Goal: Complete application form

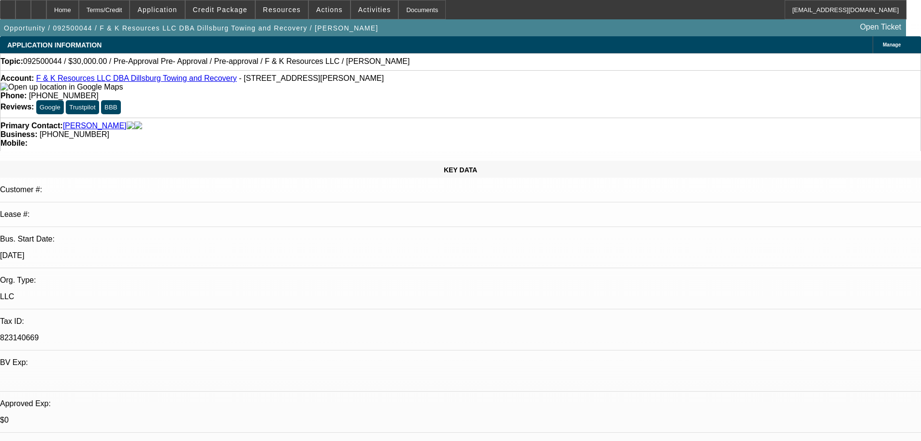
select select "0"
select select "6"
select select "0"
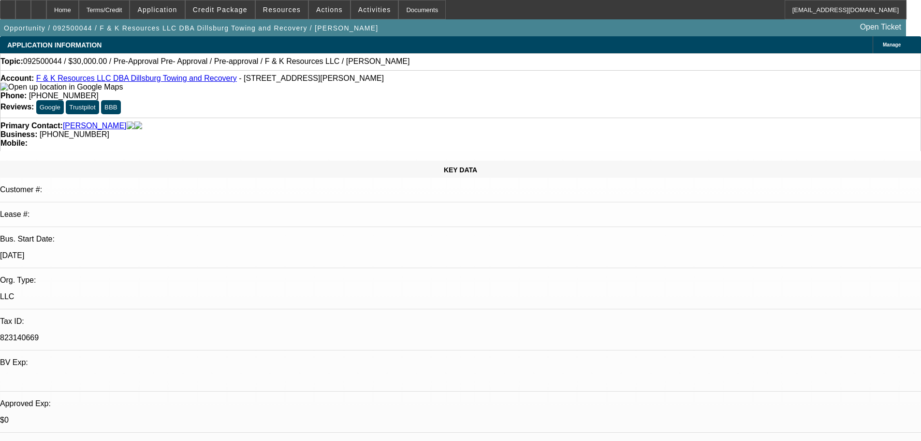
select select "0"
select select "6"
select select "0"
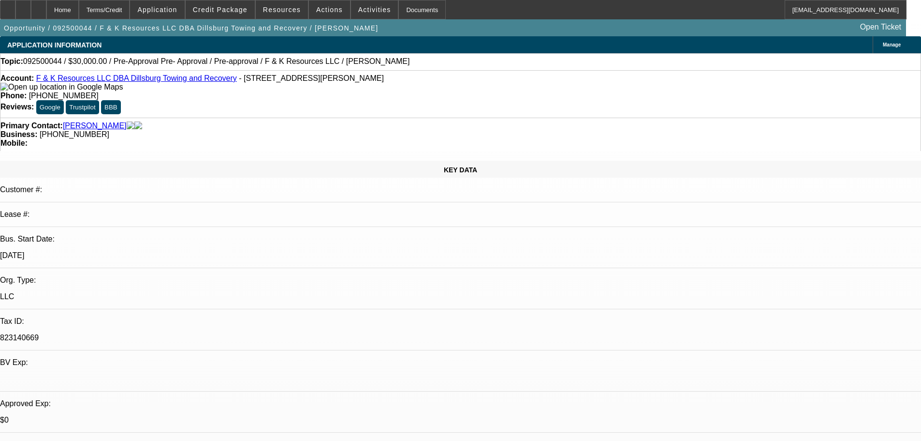
select select "0"
select select "6"
select select "0"
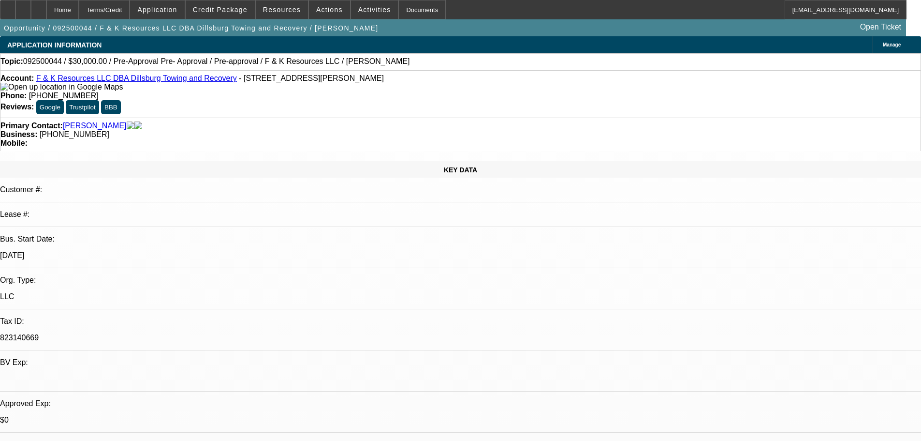
select select "6"
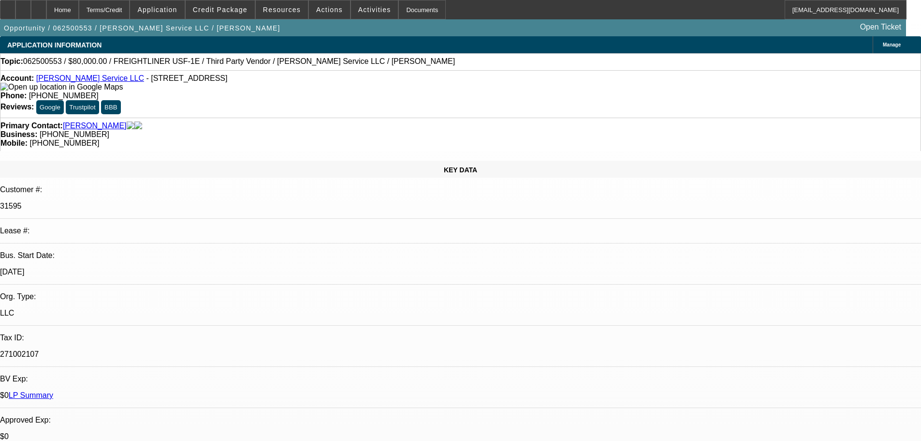
select select "0"
select select "6"
select select "0"
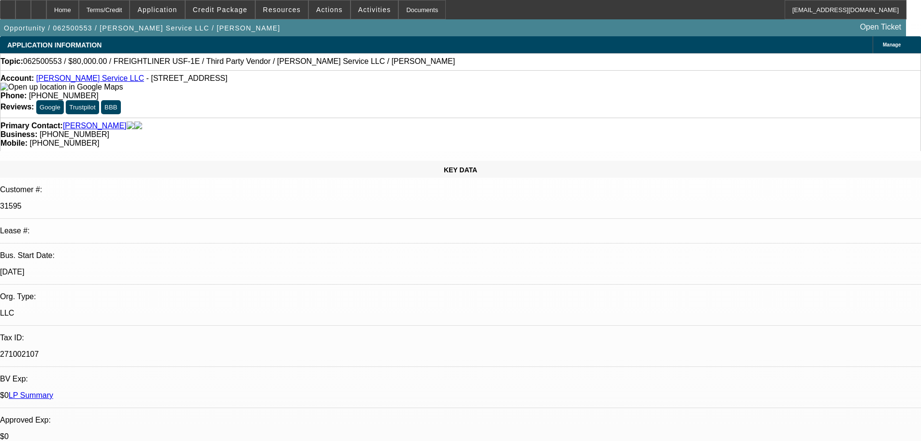
select select "0"
select select "3"
select select "0"
select select "6"
select select "0"
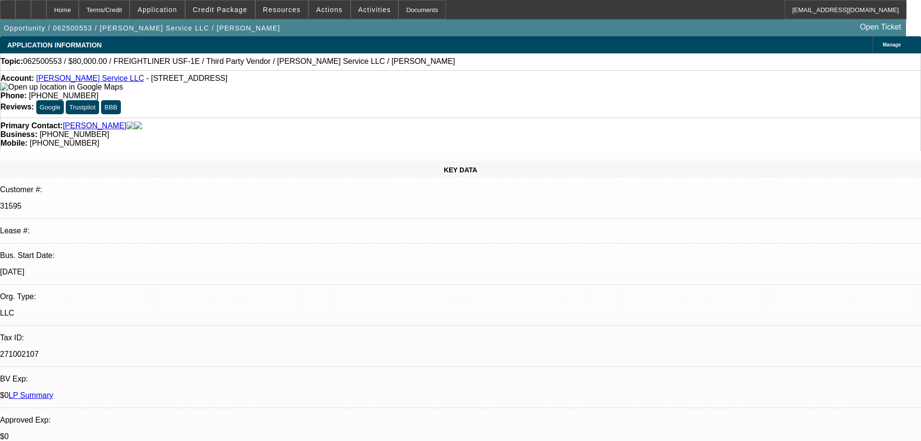
select select "0"
select select "3"
select select "0"
select select "6"
select select "0"
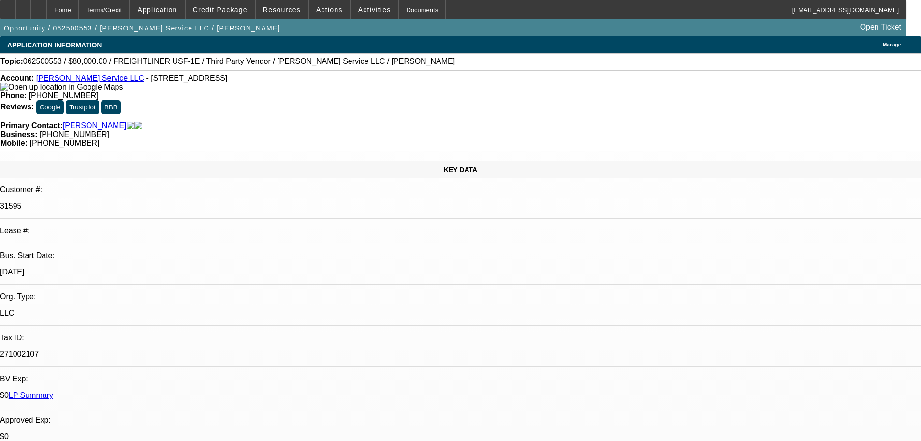
select select "0"
select select "3"
select select "0"
select select "6"
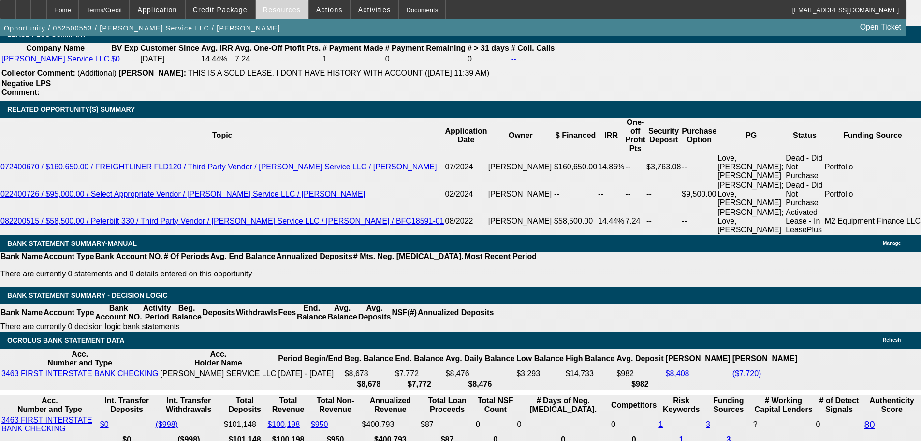
scroll to position [1632, 0]
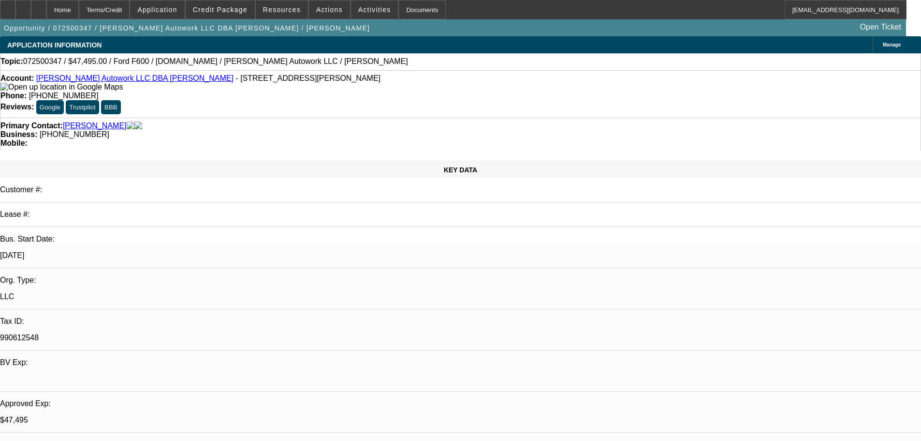
select select "0"
select select "2"
select select "0.1"
select select "4"
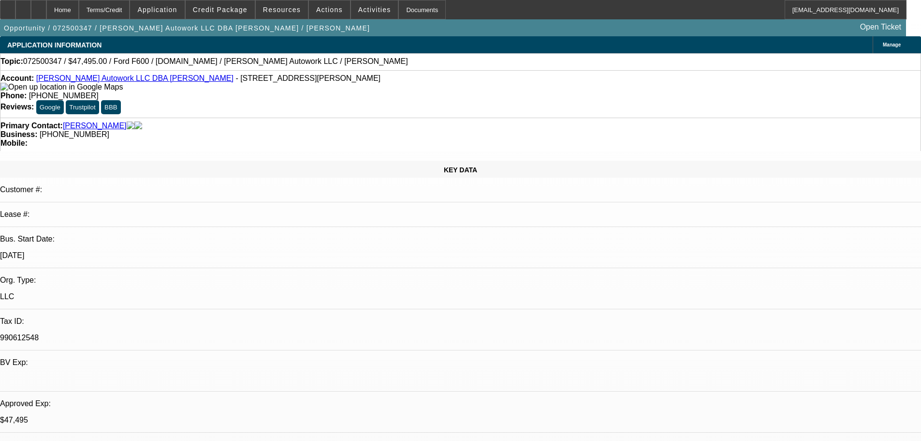
select select "0"
select select "2"
select select "0.1"
select select "4"
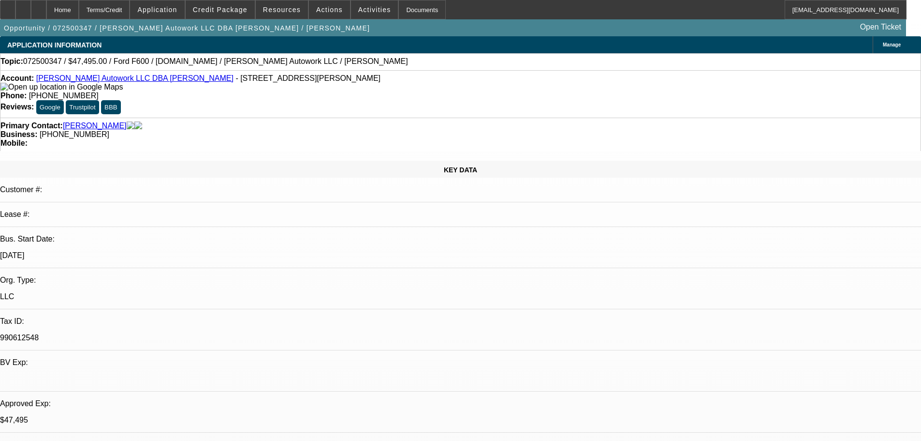
select select "0"
select select "2"
select select "0.1"
select select "4"
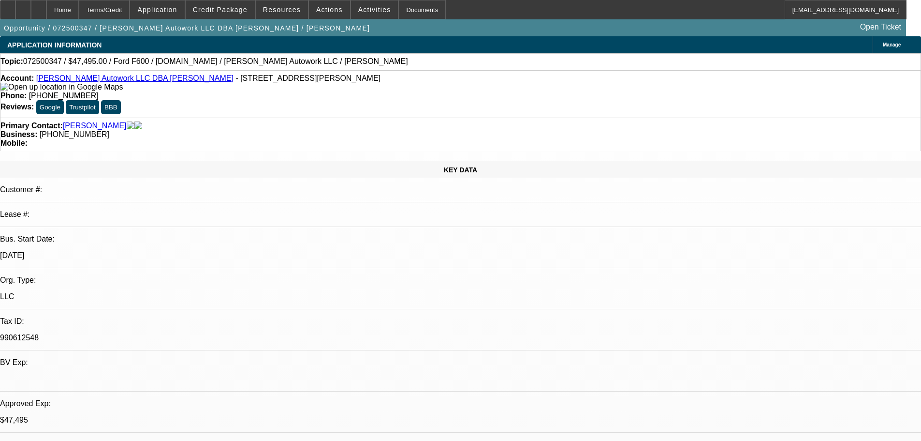
select select "0"
select select "2"
select select "0.1"
select select "4"
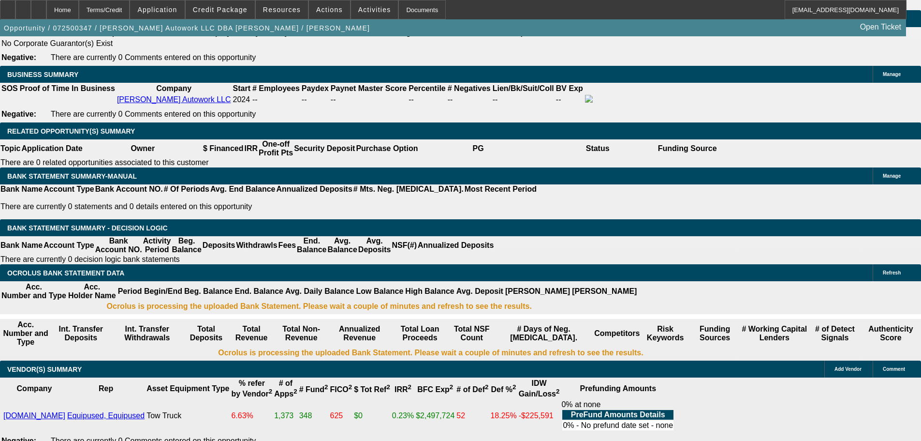
scroll to position [1499, 0]
